Goal: Transaction & Acquisition: Subscribe to service/newsletter

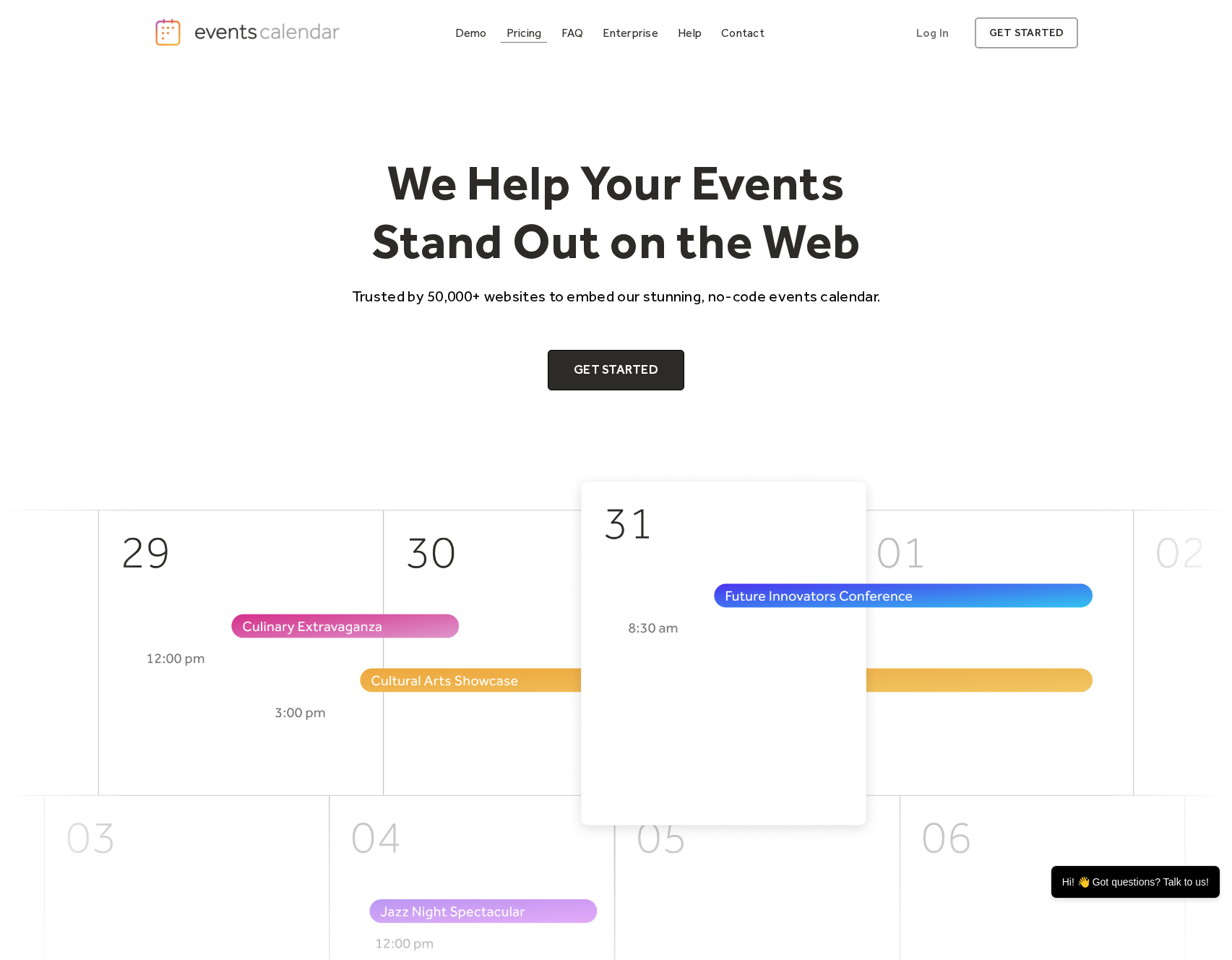
click at [523, 30] on div "Pricing" at bounding box center [524, 32] width 36 height 8
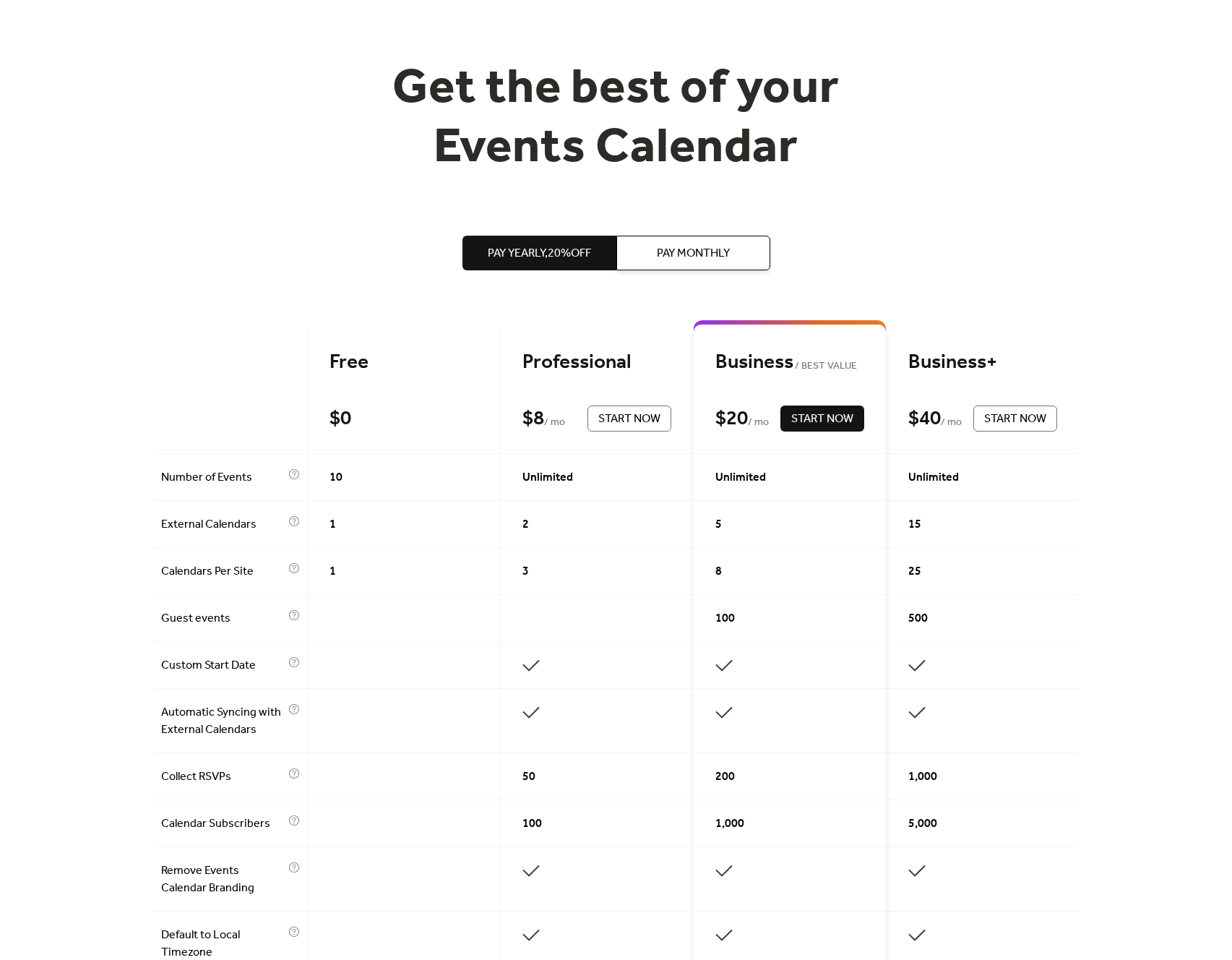
scroll to position [89, 0]
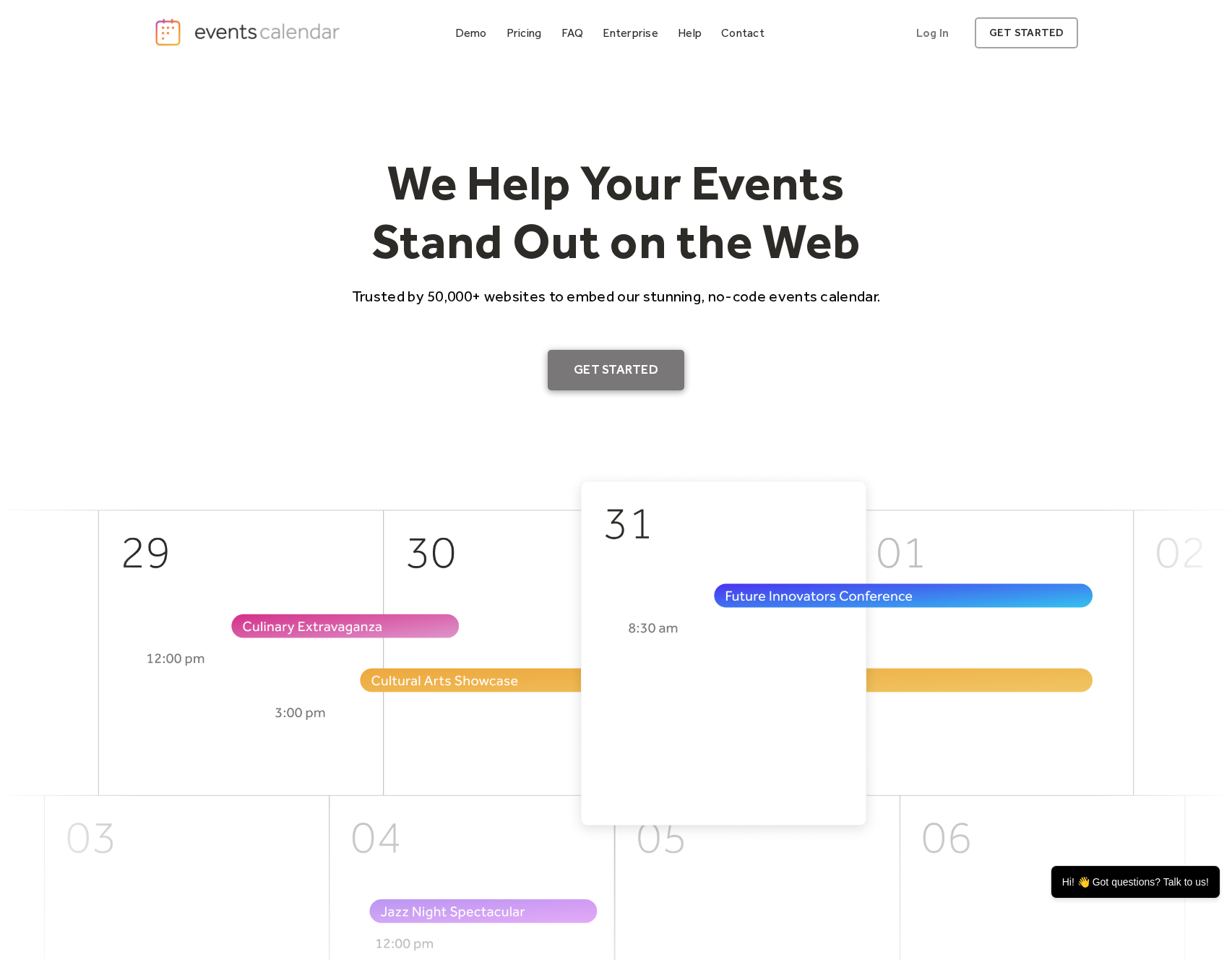
click at [583, 368] on link "Get Started" at bounding box center [616, 370] width 137 height 41
click at [953, 31] on link "Log In" at bounding box center [932, 32] width 61 height 31
